Goal: Information Seeking & Learning: Find specific fact

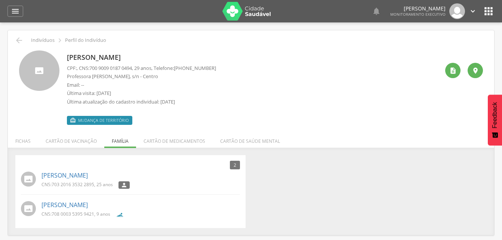
click at [213, 102] on p "Última atualização do cadastro individual: 06/08/2018" at bounding box center [141, 101] width 149 height 7
click at [16, 12] on icon "" at bounding box center [15, 11] width 9 height 9
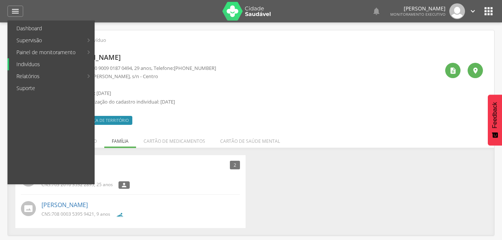
click at [28, 64] on link "Indivíduos" at bounding box center [51, 64] width 85 height 12
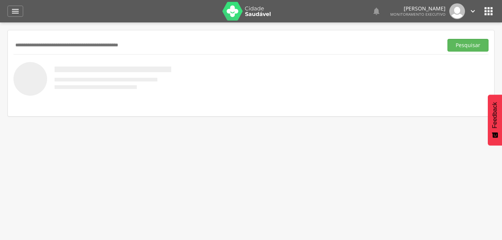
click at [40, 40] on input "text" at bounding box center [226, 45] width 427 height 13
type input "**********"
click at [463, 44] on button "Pesquisar" at bounding box center [468, 45] width 41 height 13
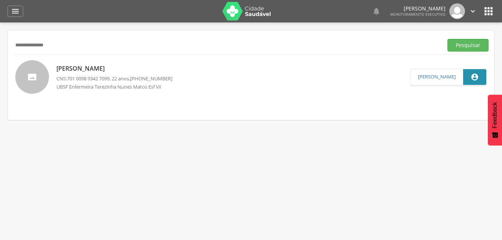
click at [118, 70] on p "Jose Jeferson Soares Morais" at bounding box center [114, 68] width 116 height 9
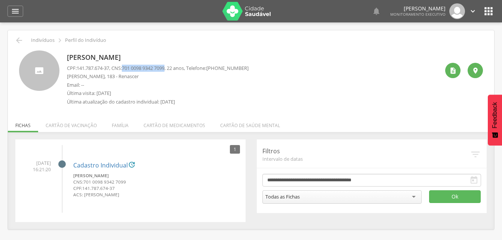
drag, startPoint x: 127, startPoint y: 67, endPoint x: 171, endPoint y: 69, distance: 44.2
click at [165, 69] on span "701 0098 9342 7099" at bounding box center [143, 68] width 43 height 7
drag, startPoint x: 171, startPoint y: 69, endPoint x: 163, endPoint y: 69, distance: 8.2
copy span "701 0098 9342 7099"
click at [120, 125] on li "Família" at bounding box center [120, 124] width 32 height 18
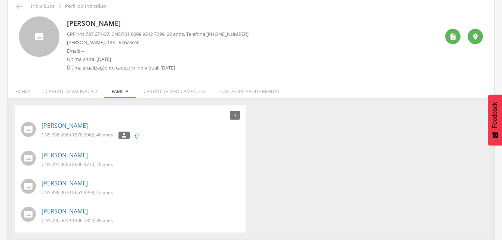
scroll to position [34, 0]
click at [81, 212] on link "[PERSON_NAME]" at bounding box center [65, 211] width 46 height 9
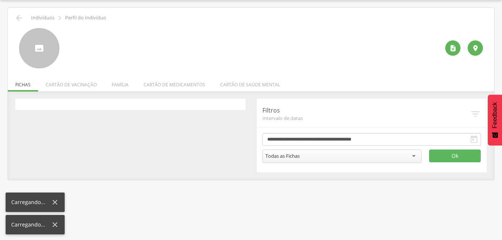
scroll to position [22, 0]
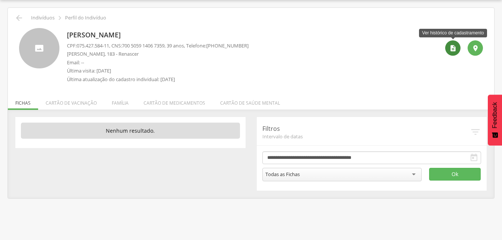
click at [453, 50] on icon "" at bounding box center [453, 48] width 7 height 7
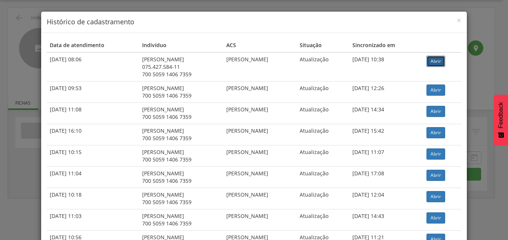
click at [435, 59] on link "Abrir" at bounding box center [435, 61] width 19 height 11
click at [457, 21] on span "×" at bounding box center [459, 20] width 4 height 10
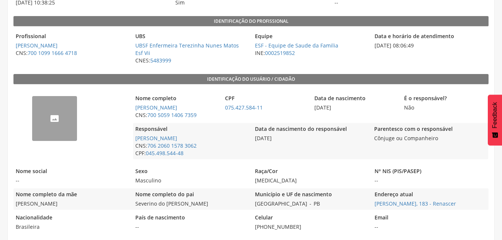
scroll to position [90, 0]
